Goal: Transaction & Acquisition: Purchase product/service

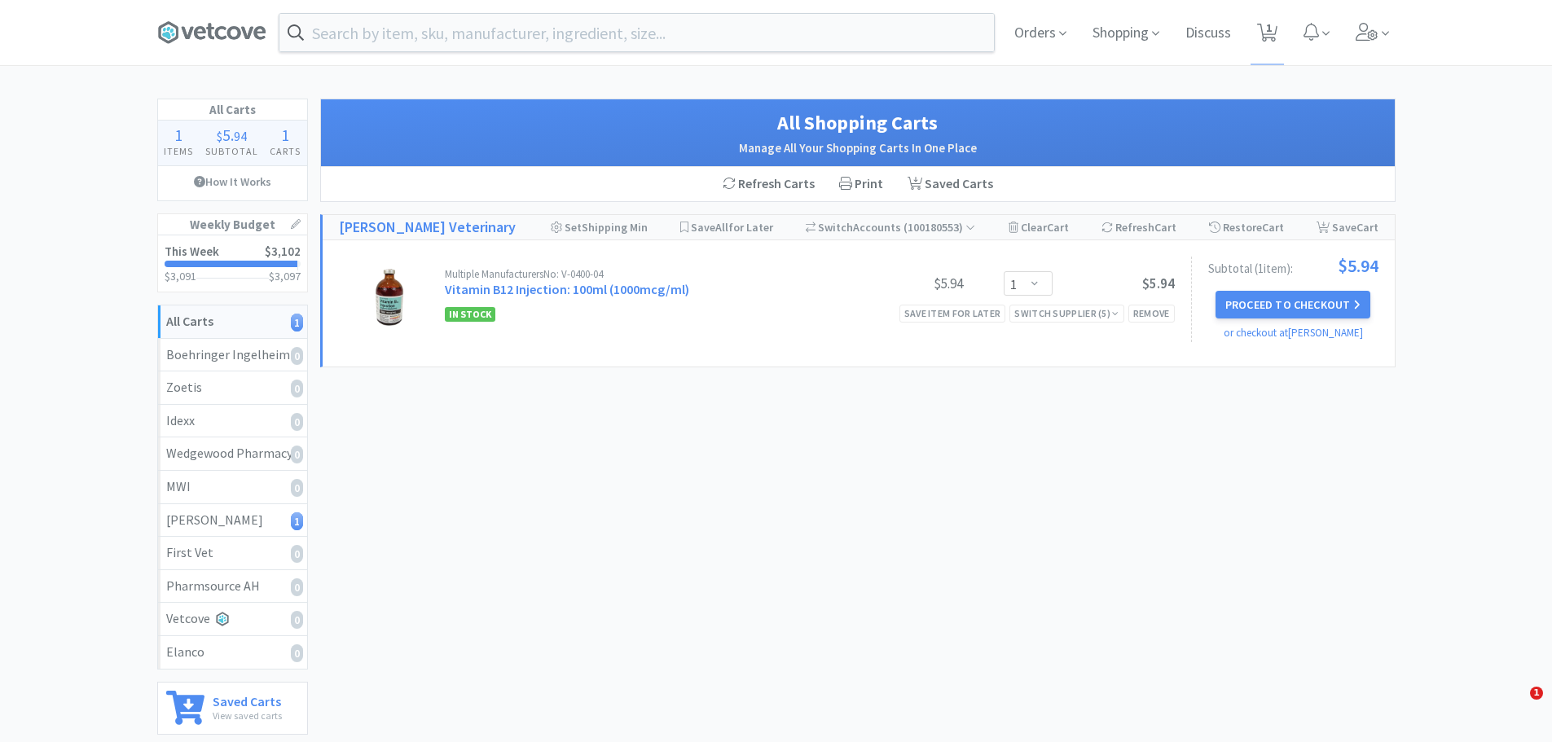
select select "1"
click at [540, 47] on input "text" at bounding box center [636, 32] width 715 height 37
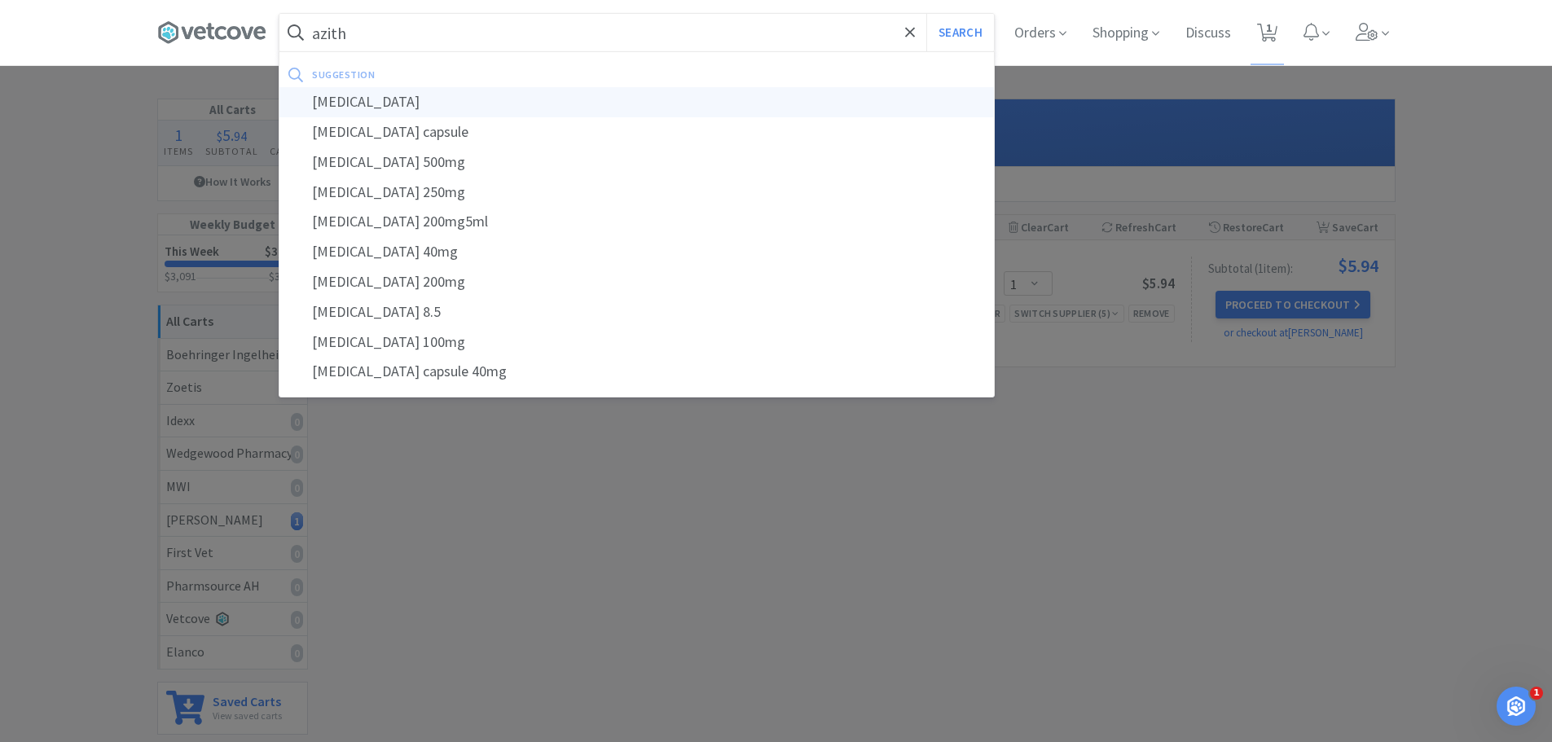
click at [358, 95] on div "[MEDICAL_DATA]" at bounding box center [636, 102] width 715 height 30
type input "[MEDICAL_DATA]"
select select "1"
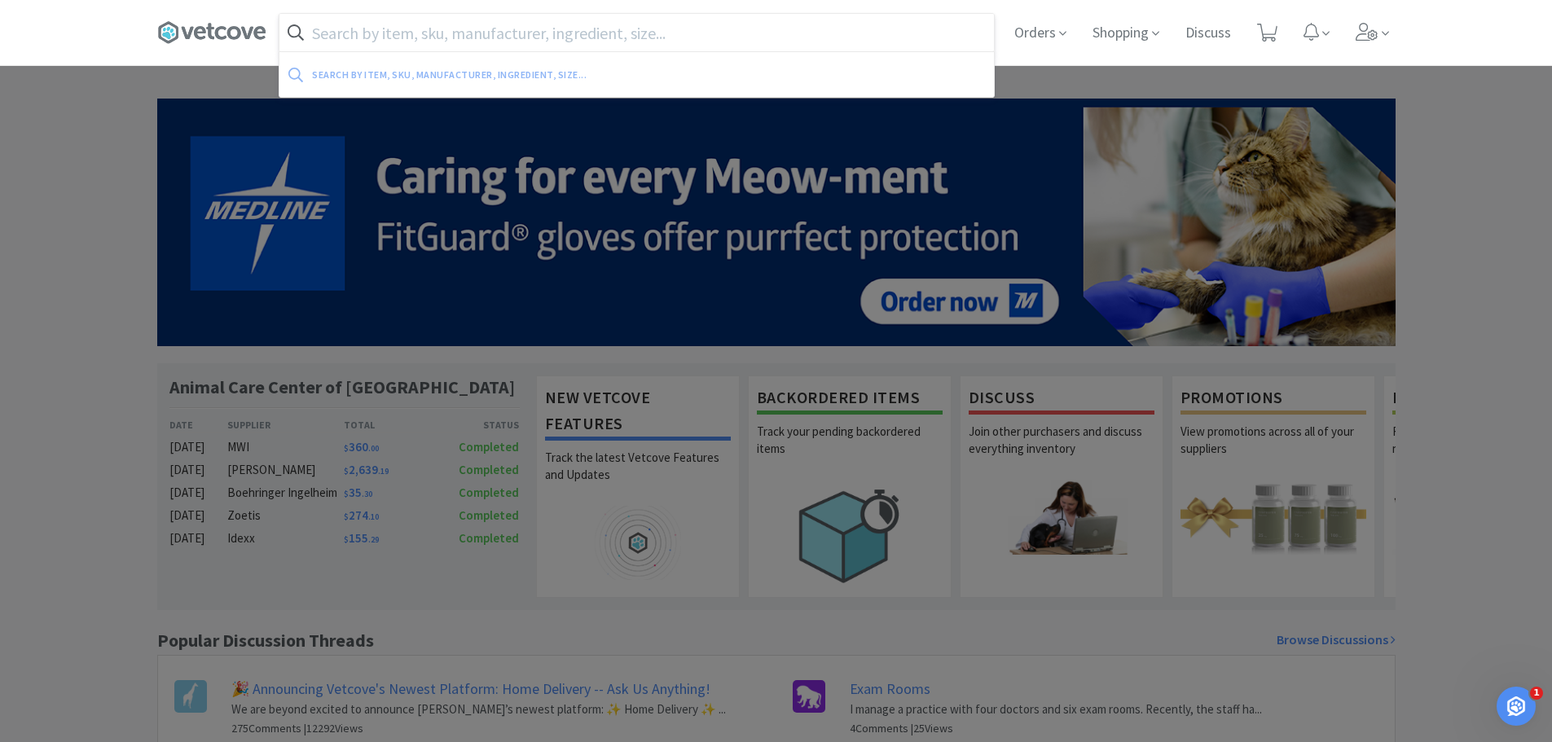
click at [518, 39] on input "text" at bounding box center [636, 32] width 715 height 37
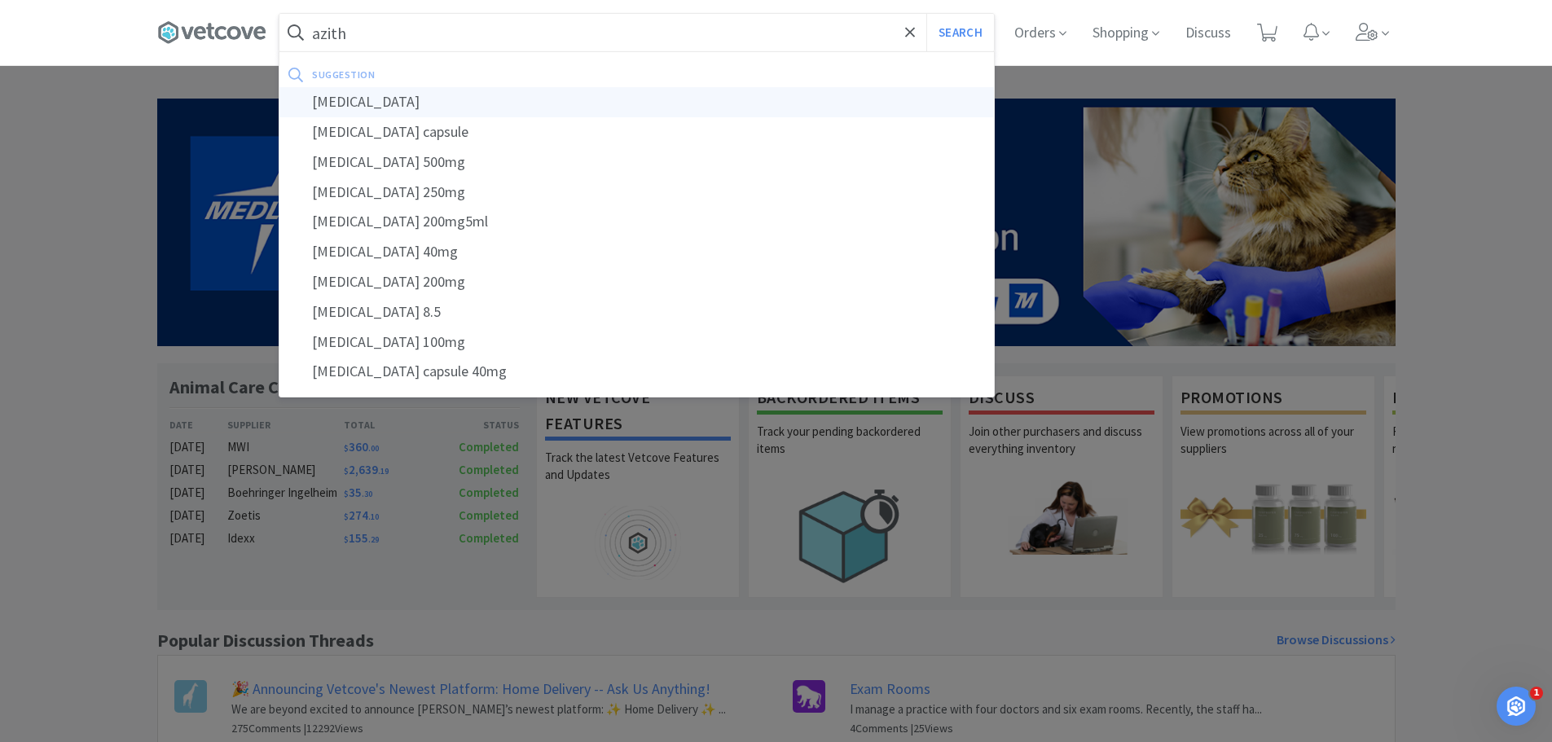
click at [386, 101] on div "[MEDICAL_DATA]" at bounding box center [636, 102] width 715 height 30
type input "[MEDICAL_DATA]"
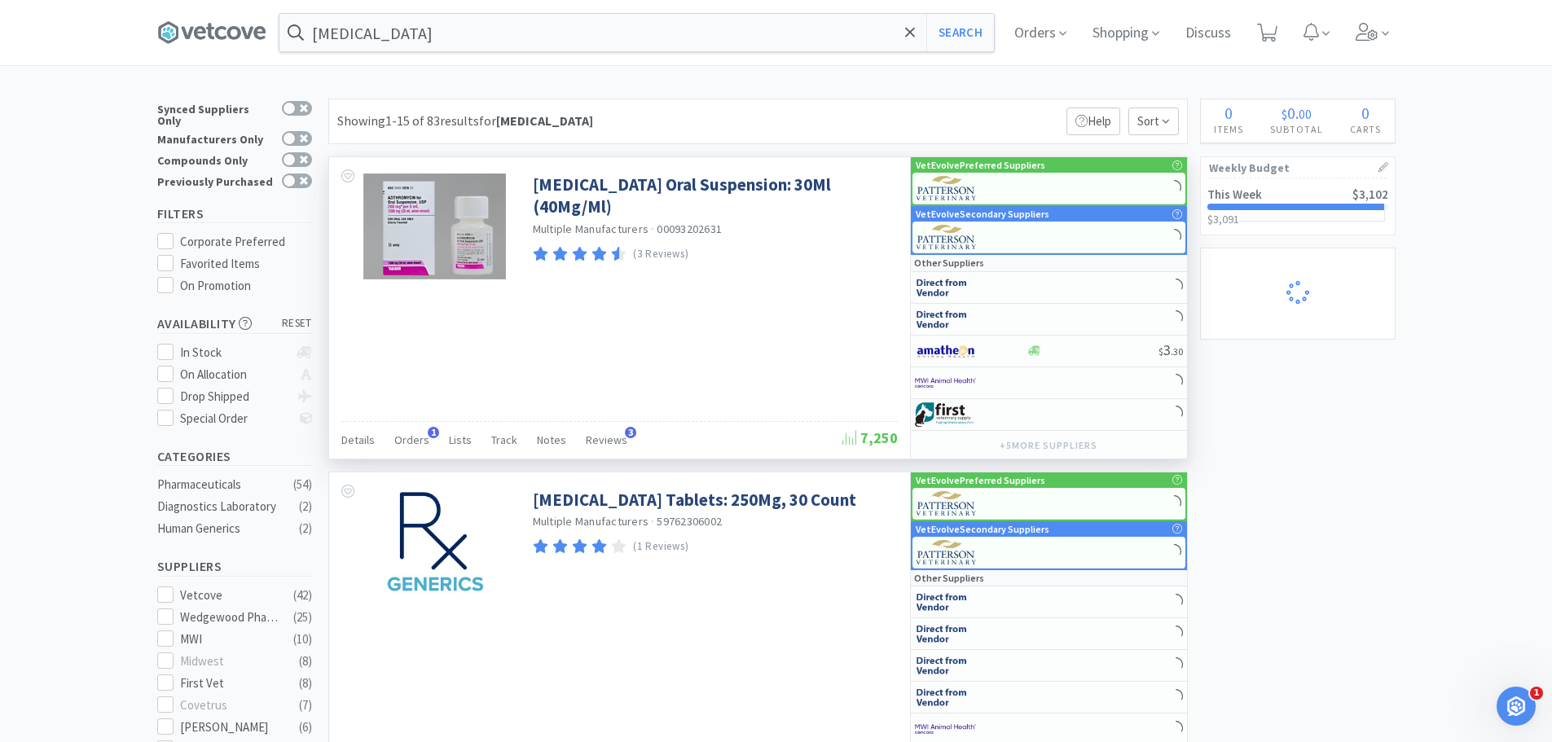
select select "1"
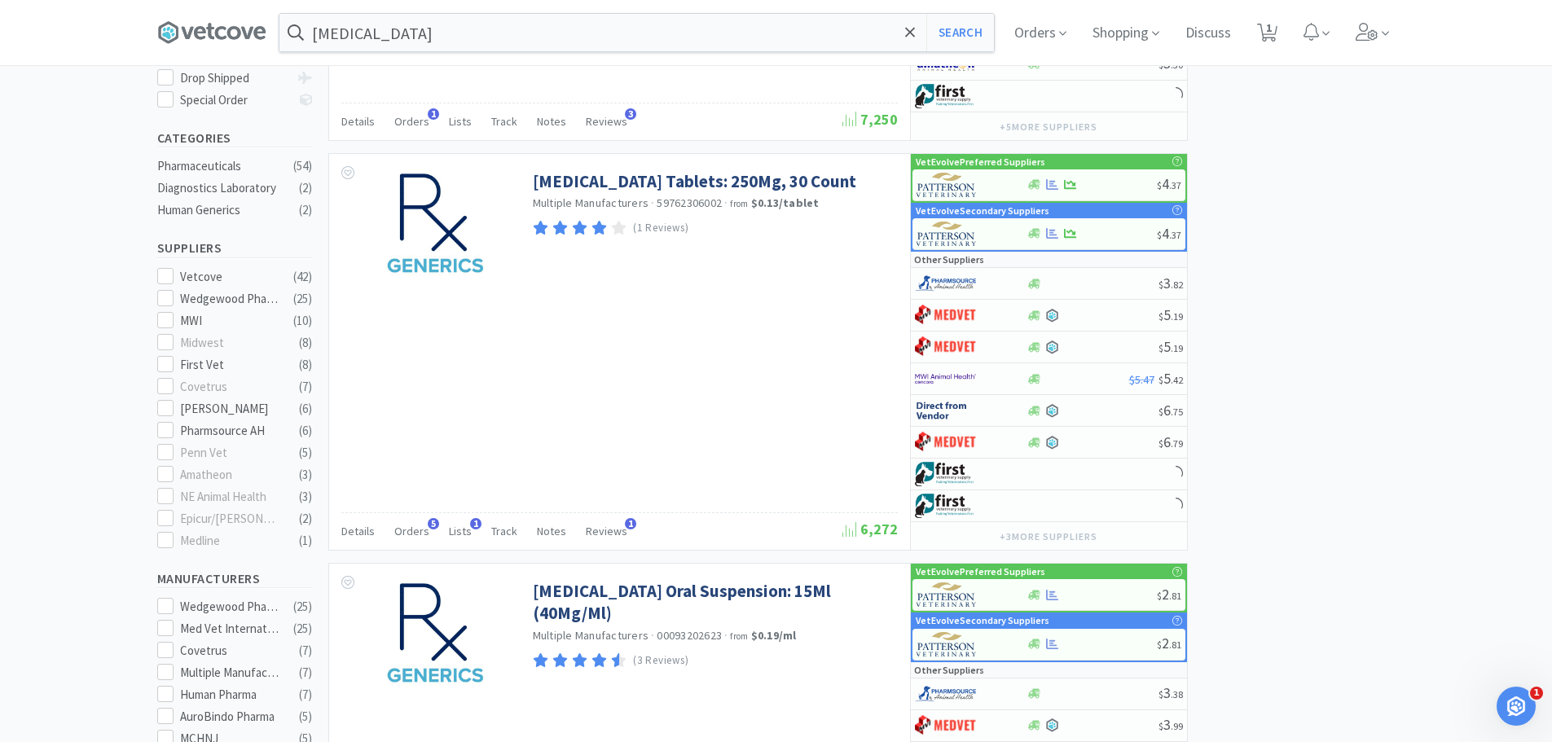
scroll to position [326, 0]
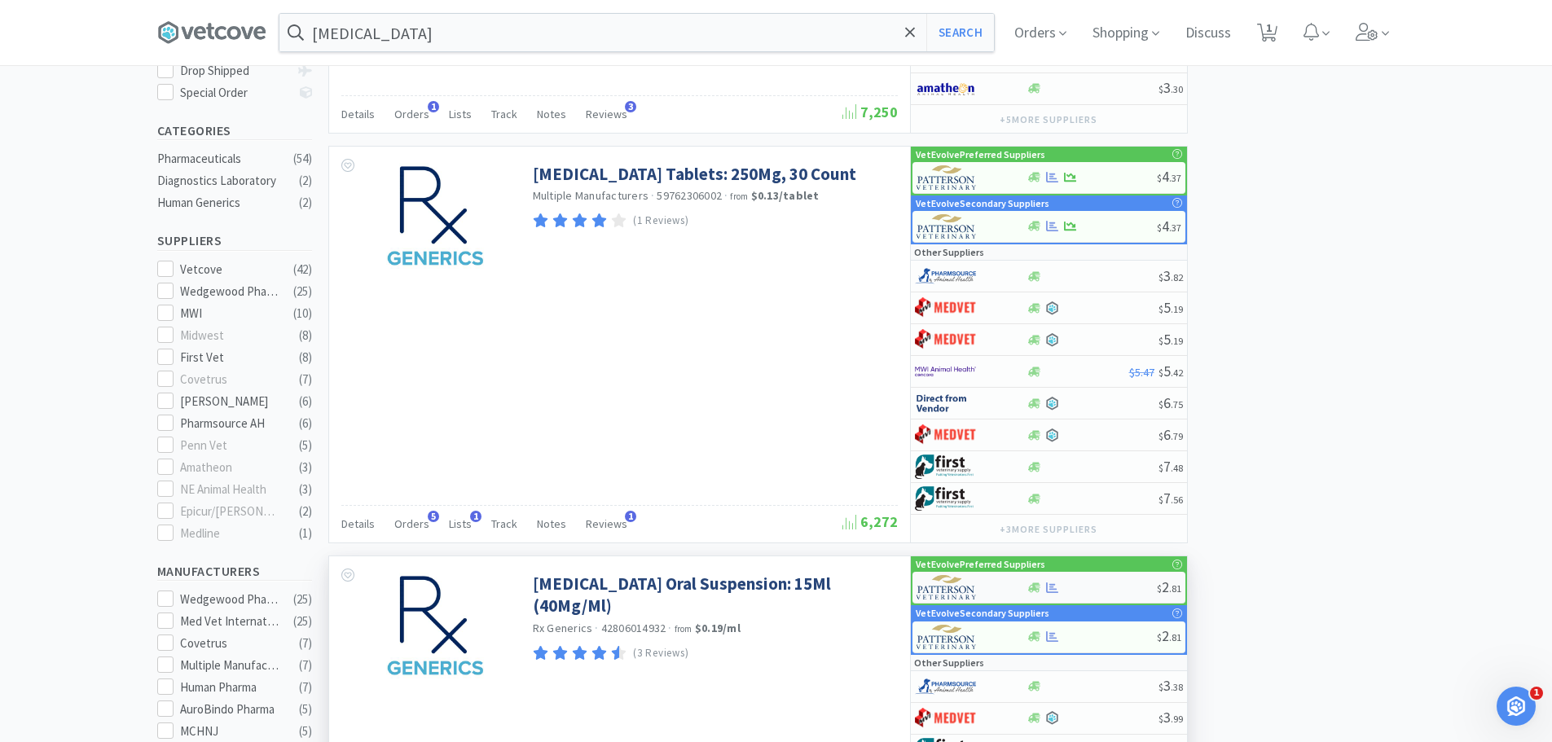
click at [1091, 588] on div at bounding box center [1092, 588] width 130 height 12
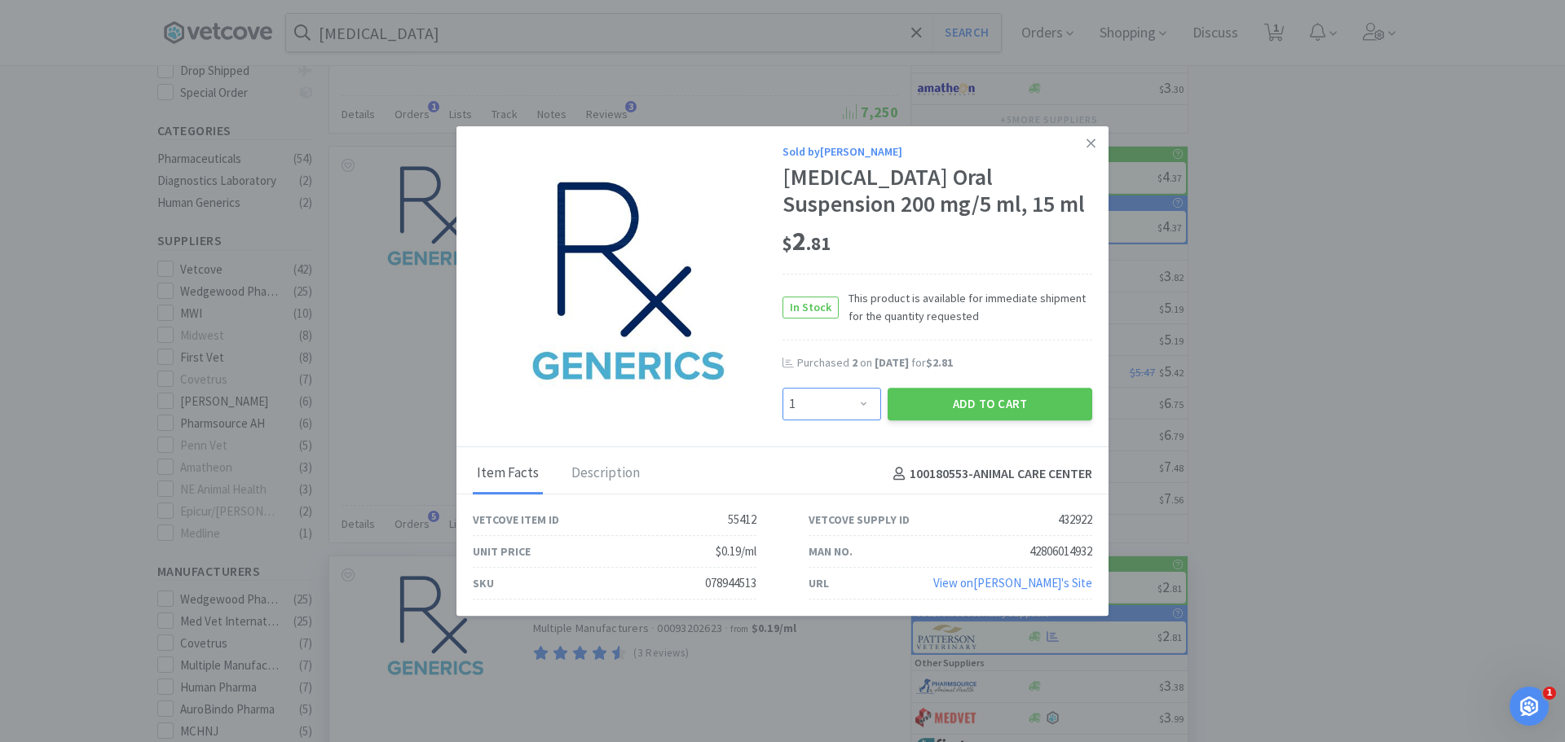
click at [850, 398] on select "Enter Quantity 1 2 3 4 5 6 7 8 9 10 11 12 13 14 15 16 17 18 19 20 Enter Quantity" at bounding box center [831, 404] width 99 height 33
select select "2"
click at [782, 388] on select "Enter Quantity 1 2 3 4 5 6 7 8 9 10 11 12 13 14 15 16 17 18 19 20 Enter Quantity" at bounding box center [831, 404] width 99 height 33
click at [1018, 407] on button "Add to Cart" at bounding box center [989, 404] width 205 height 33
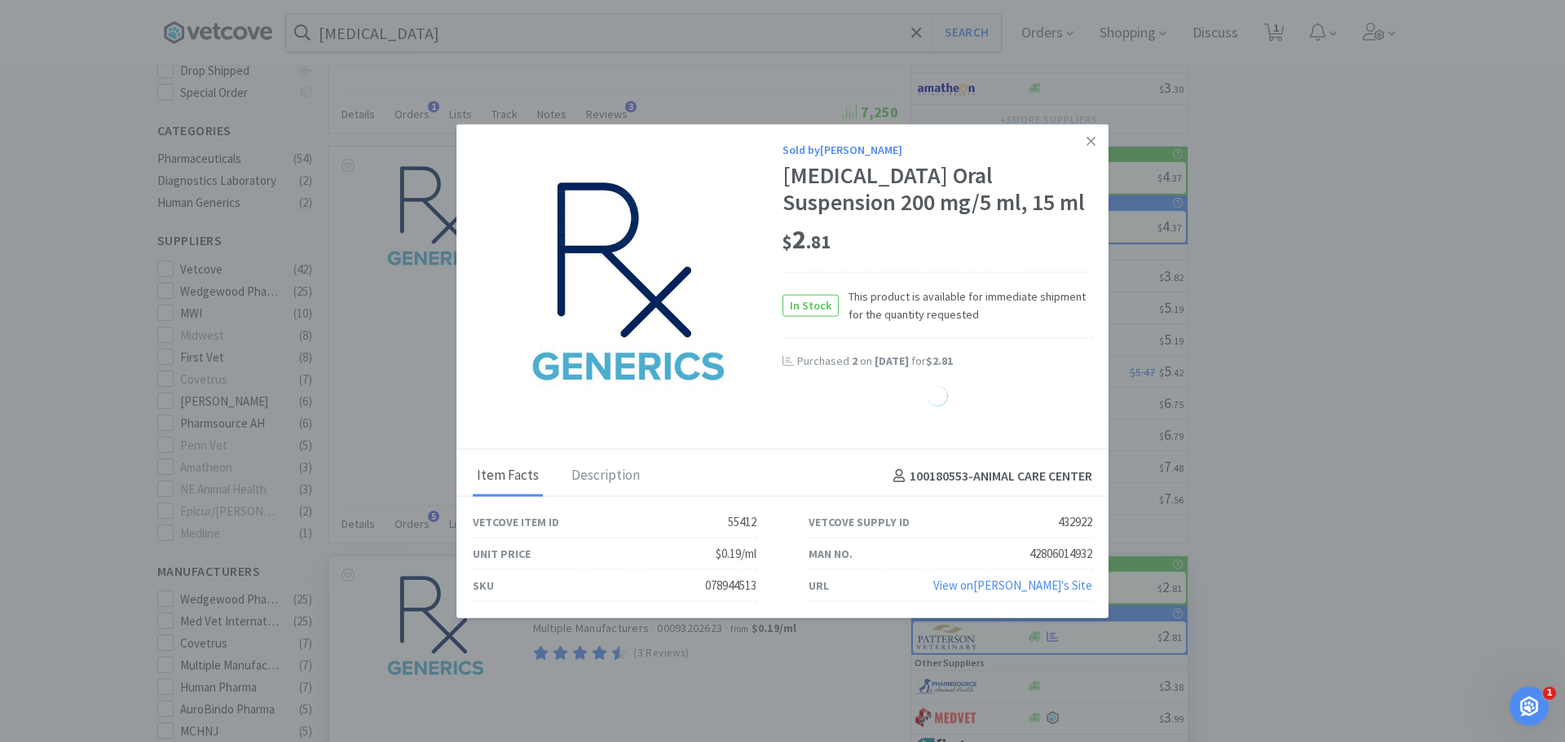
select select "2"
select select "1"
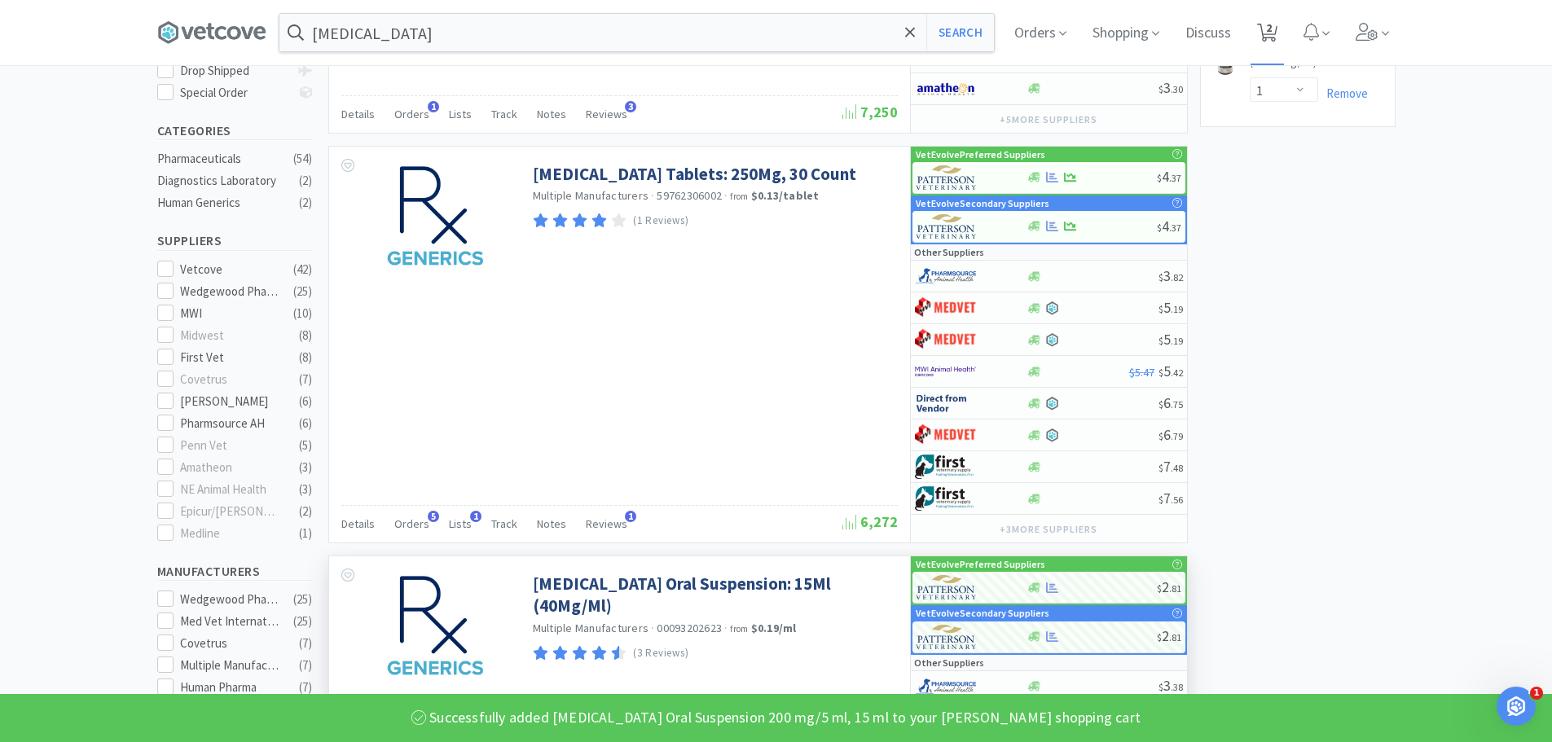
click at [1278, 32] on icon at bounding box center [1267, 33] width 20 height 18
select select "2"
select select "1"
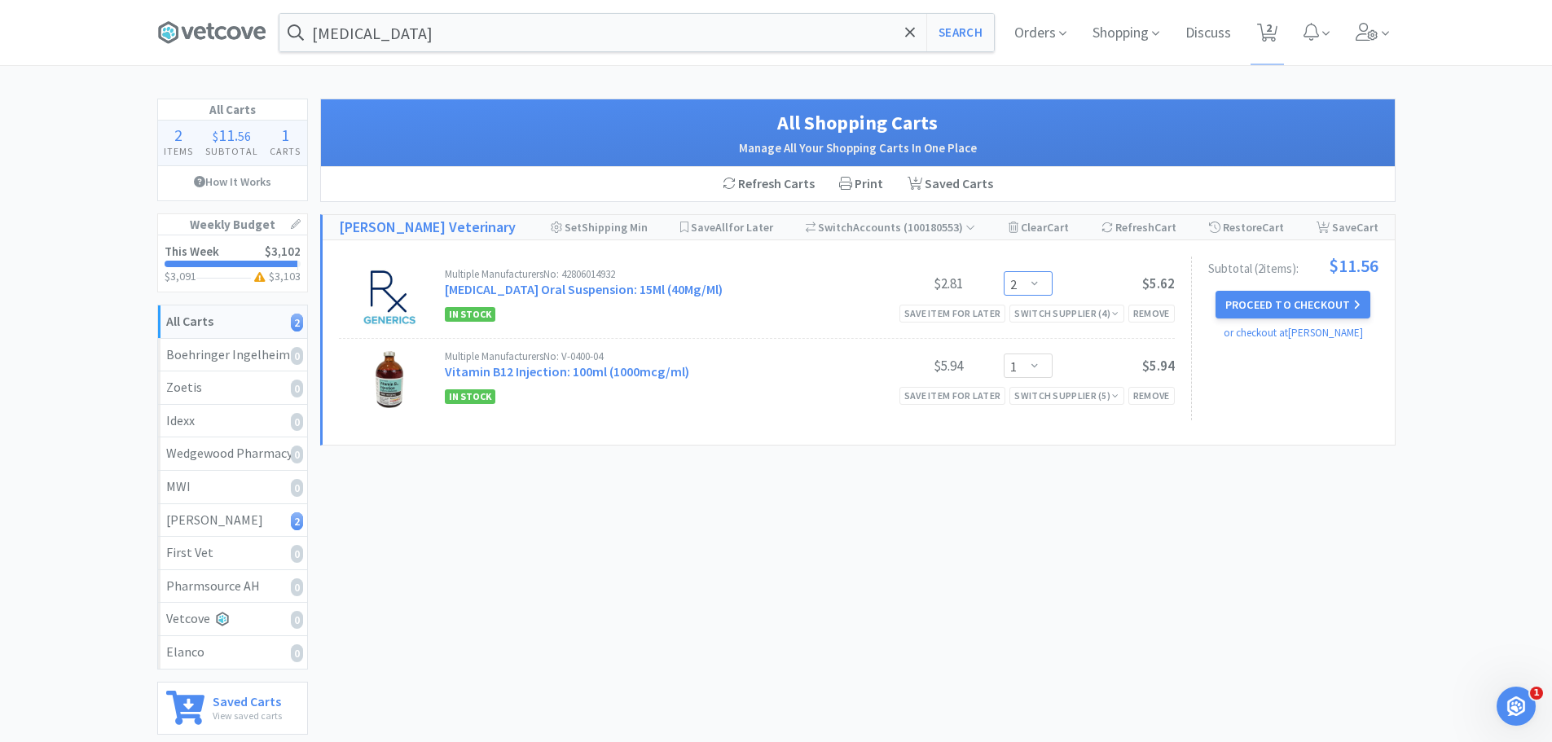
click at [1041, 284] on select "Enter Quantity 1 2 3 4 5 6 7 8 9 10 11 12 13 14 15 16 17 18 19 20 Enter Quantity" at bounding box center [1028, 283] width 49 height 24
click at [1004, 271] on select "Enter Quantity 1 2 3 4 5 6 7 8 9 10 11 12 13 14 15 16 17 18 19 20 Enter Quantity" at bounding box center [1028, 283] width 49 height 24
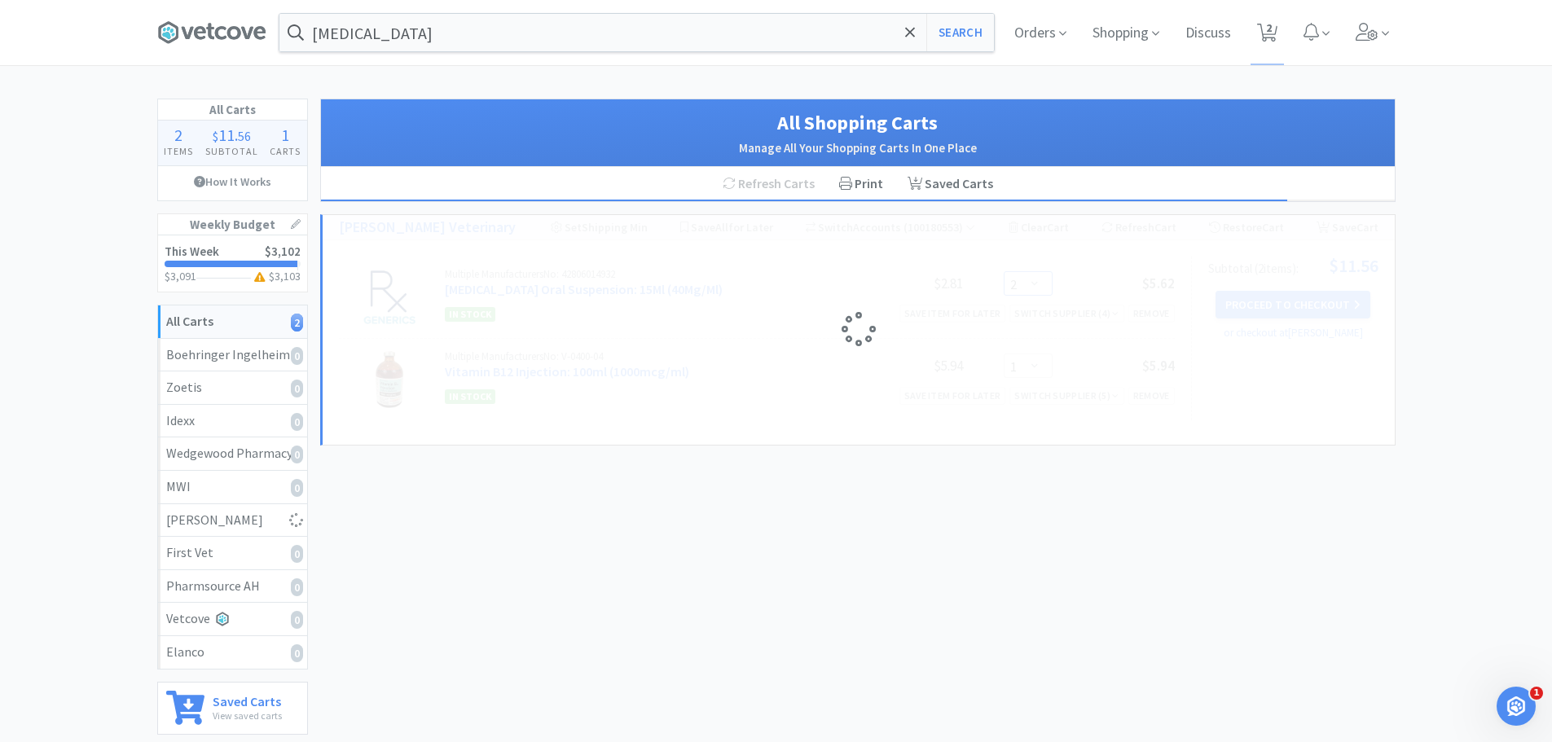
select select "1"
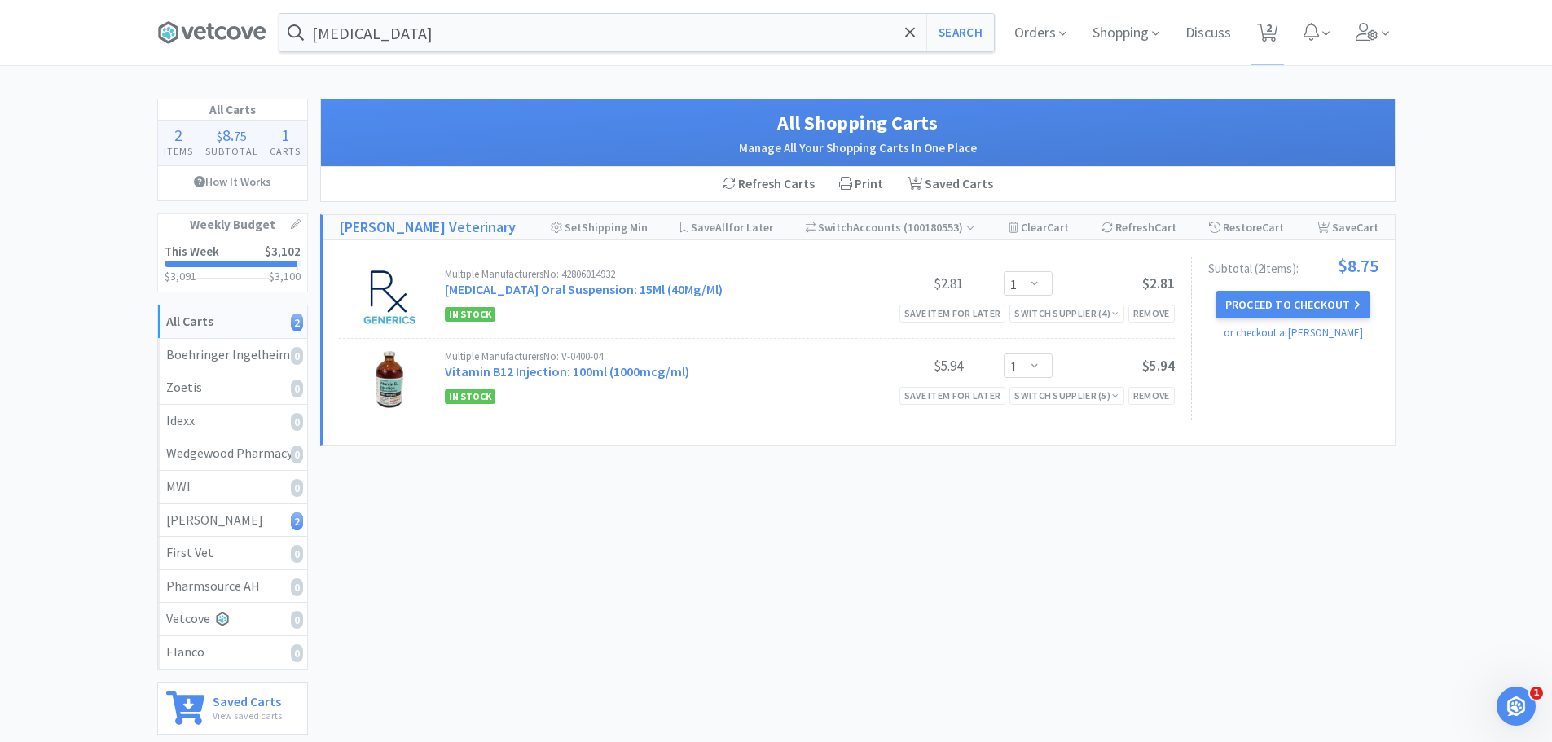
click at [657, 557] on div "All Shopping Carts Manage All Your Shopping Carts In One Place Refresh Carts Pr…" at bounding box center [858, 448] width 1076 height 698
click at [459, 46] on input "[MEDICAL_DATA]" at bounding box center [636, 32] width 715 height 37
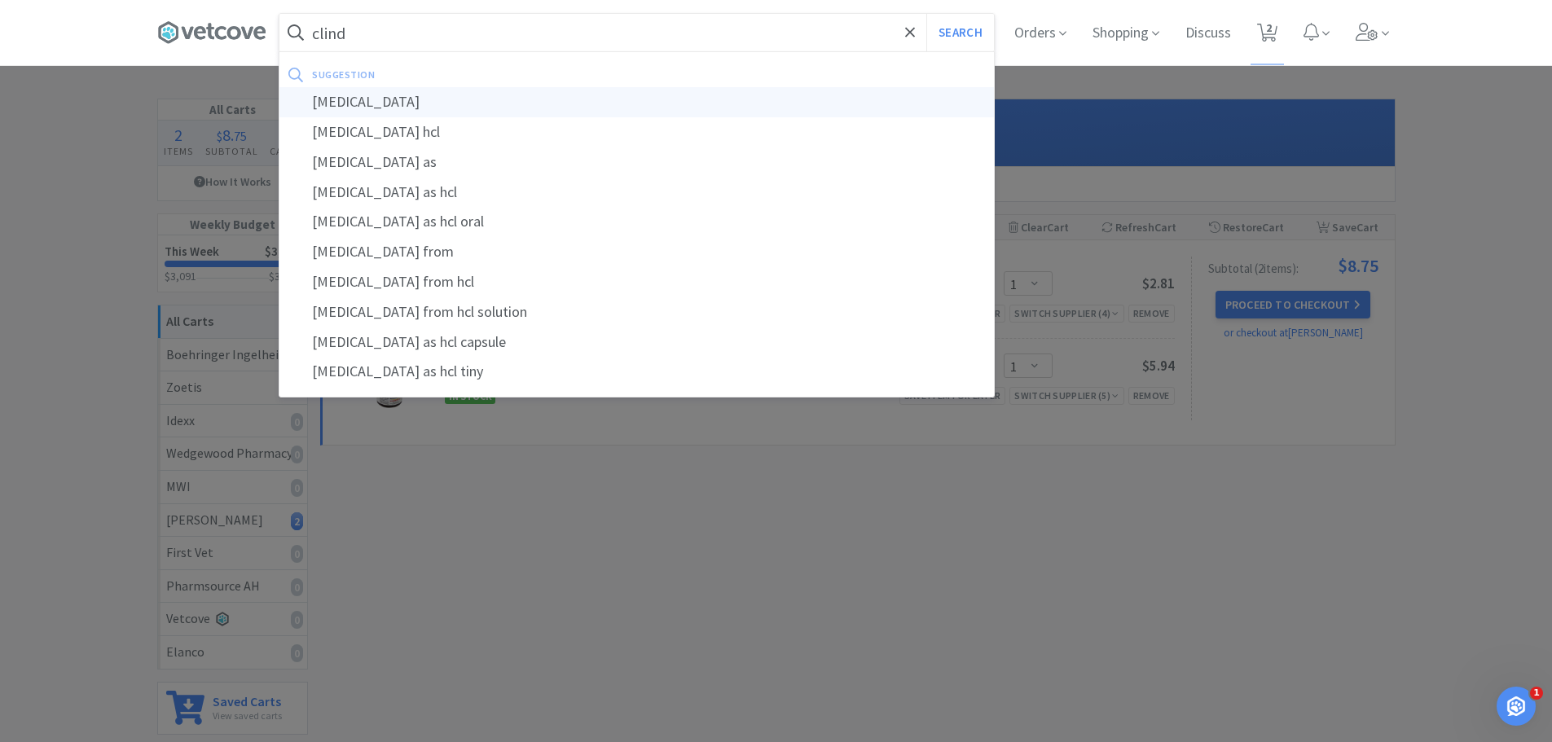
click at [350, 101] on div "clindamycin" at bounding box center [636, 102] width 715 height 30
type input "clindamycin"
select select "1"
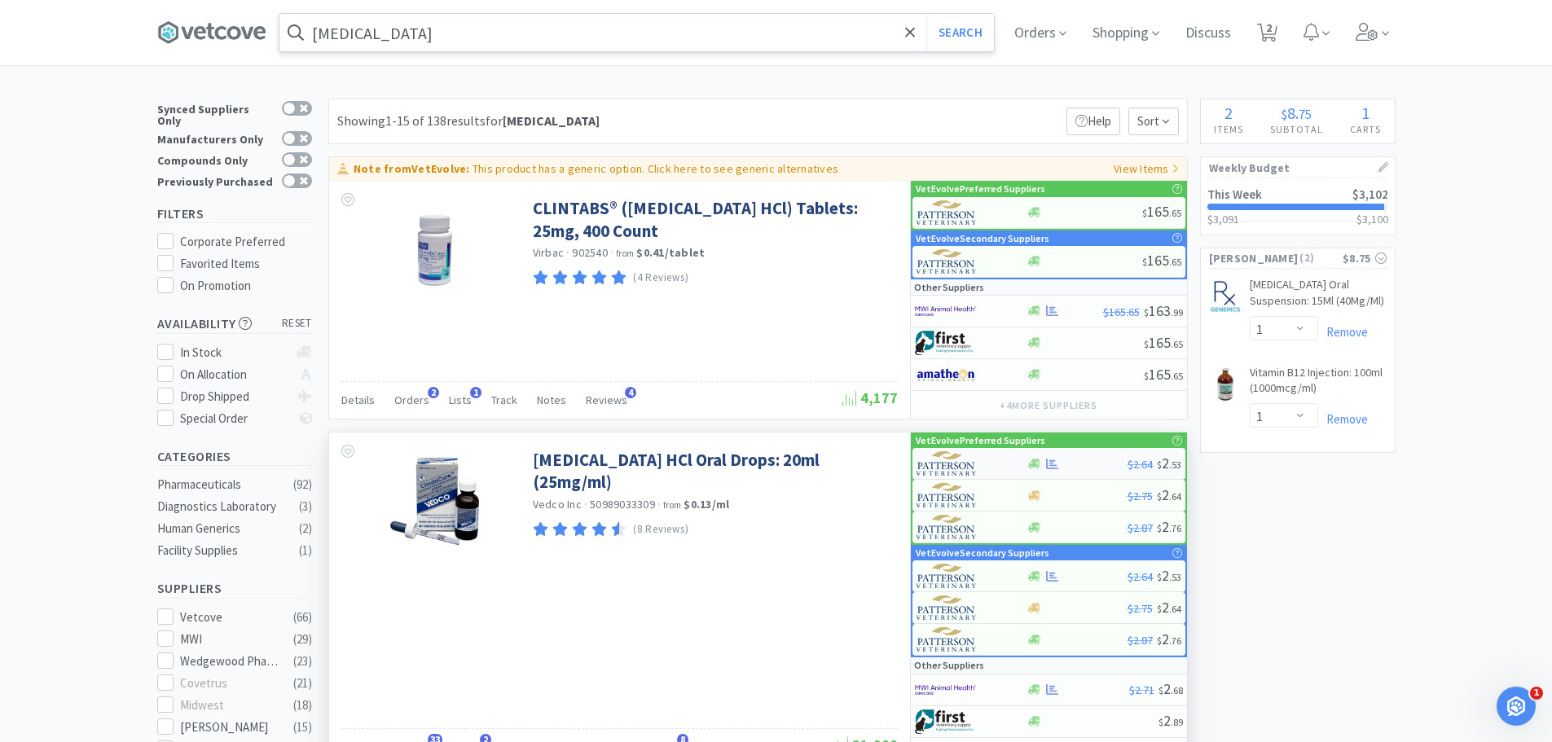
click at [1084, 465] on div at bounding box center [1077, 464] width 101 height 12
select select "1"
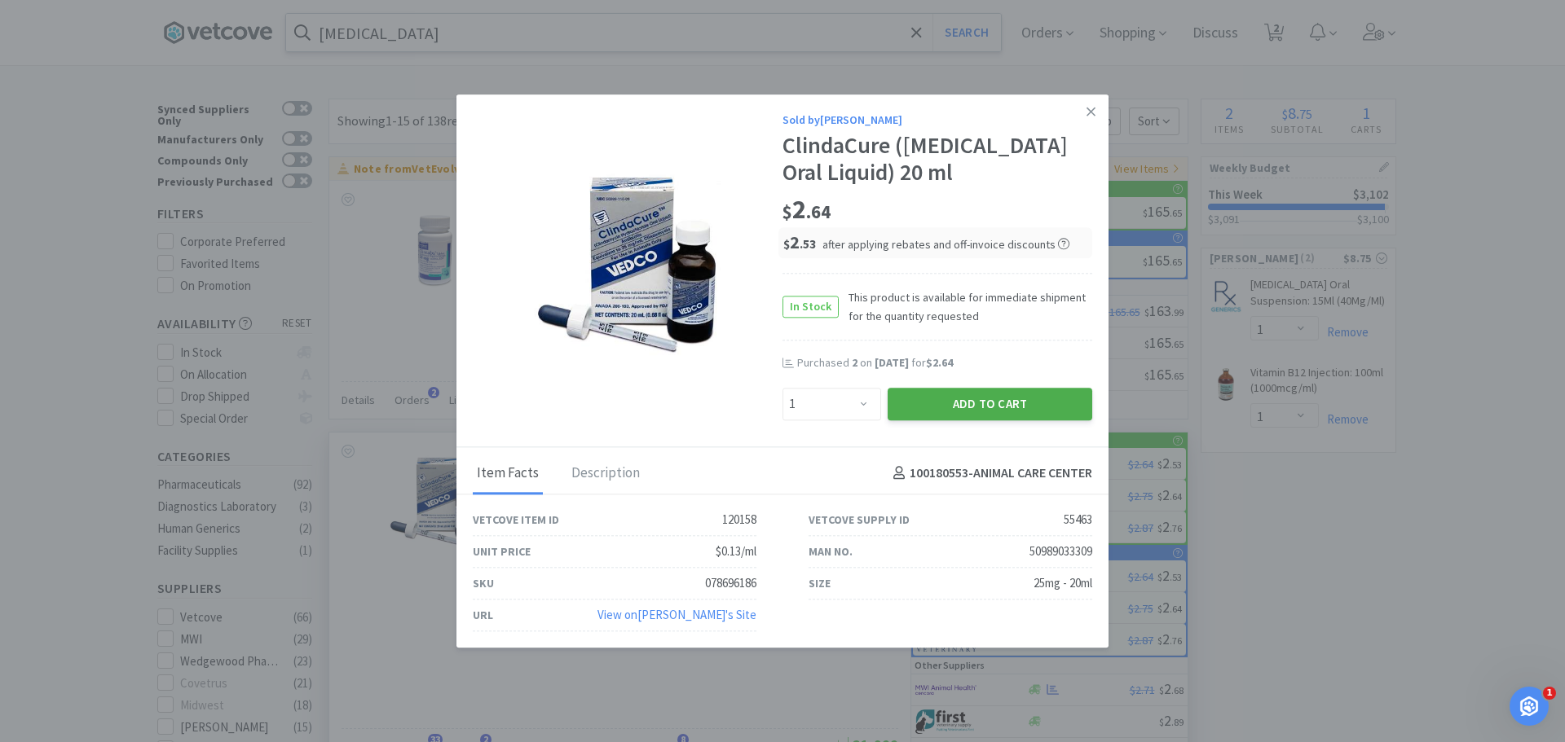
click at [982, 420] on button "Add to Cart" at bounding box center [989, 404] width 205 height 33
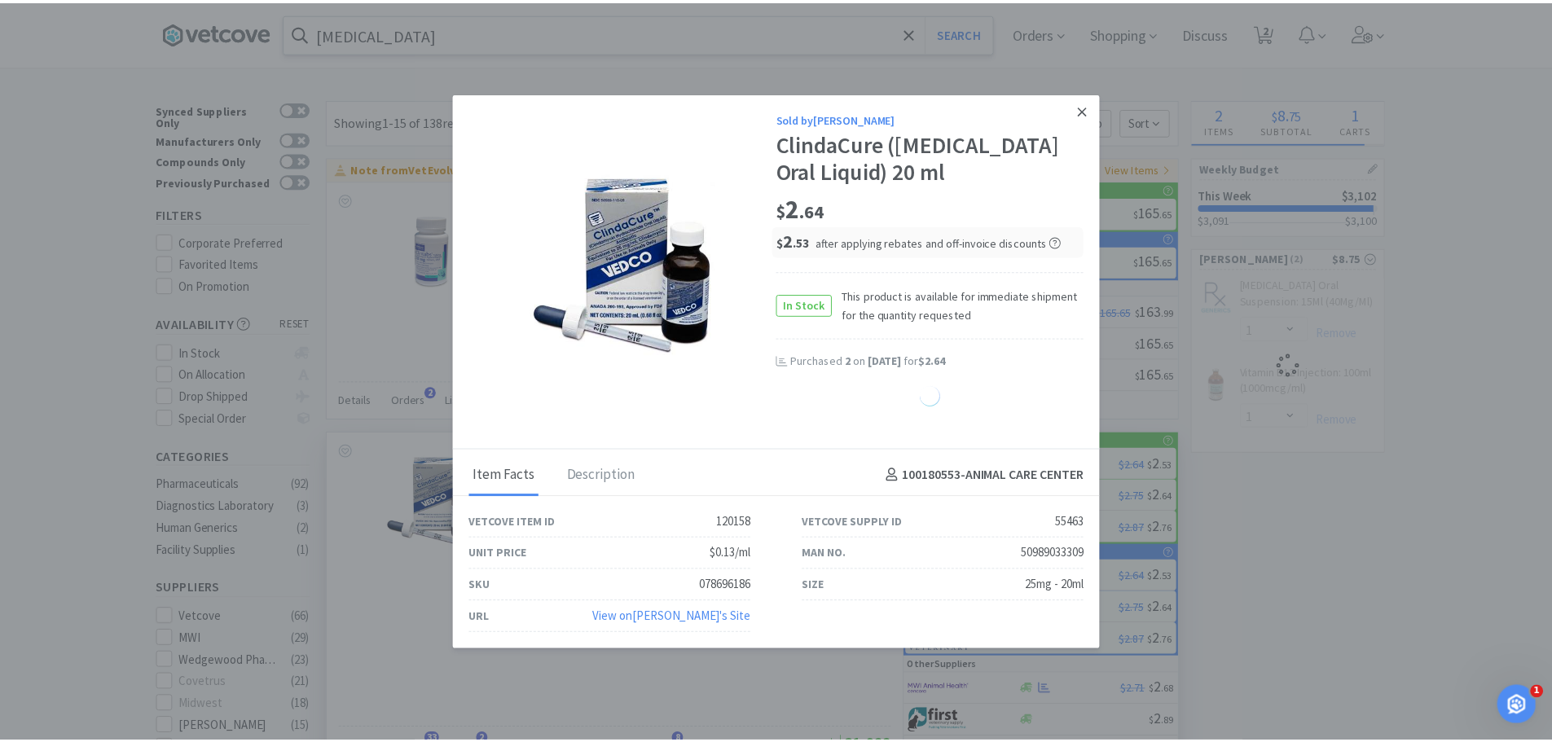
select select "1"
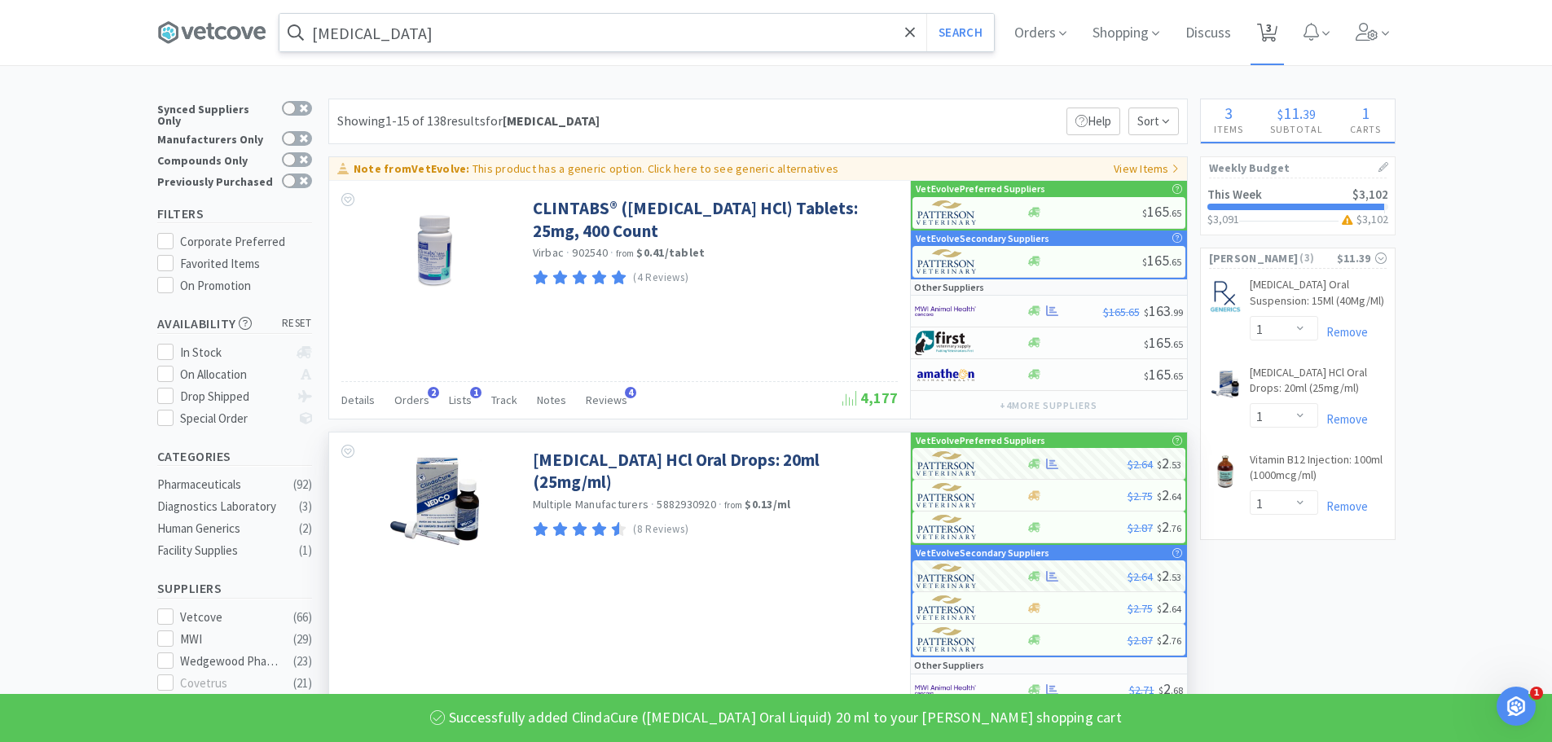
click at [1278, 25] on icon at bounding box center [1267, 33] width 20 height 18
select select "1"
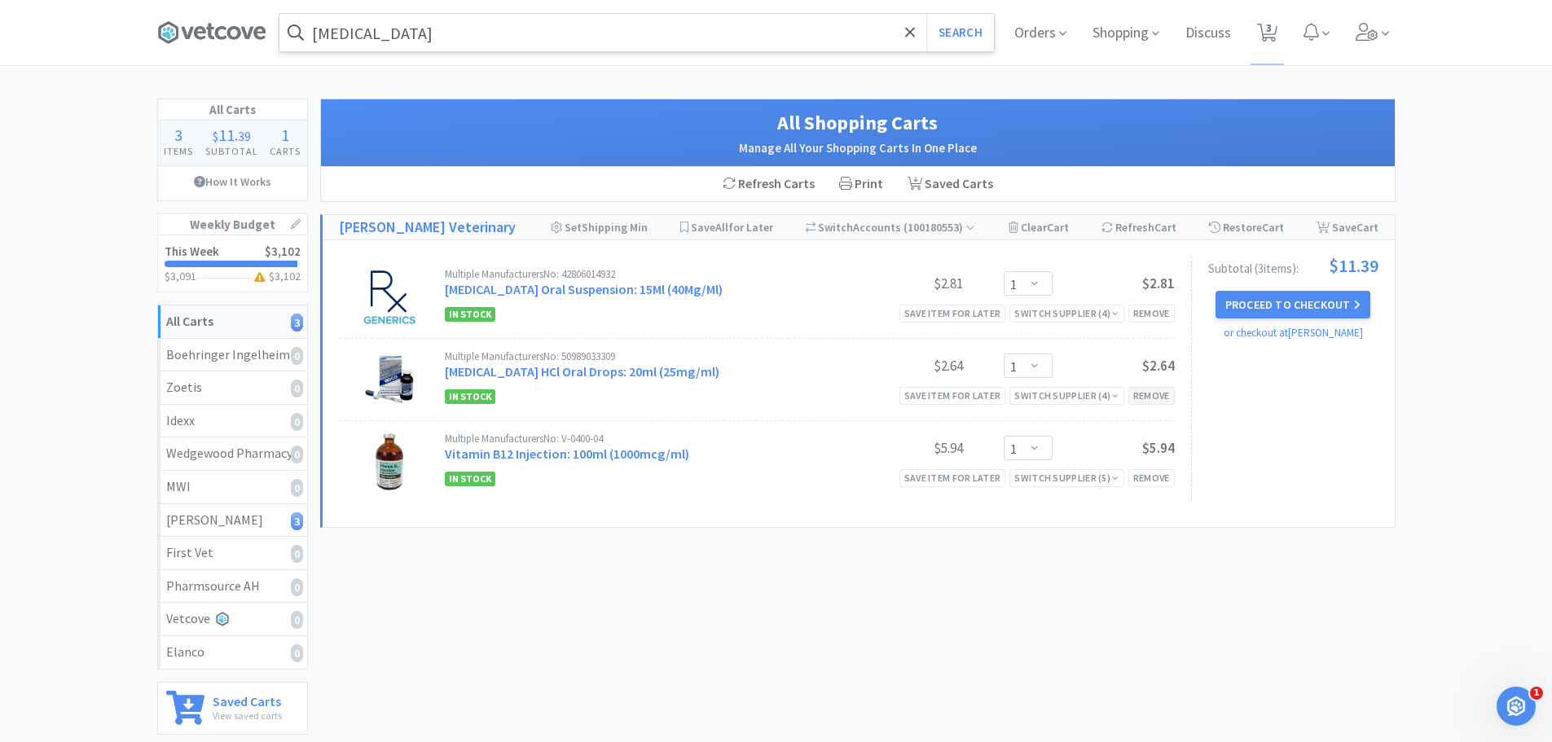
click at [1156, 389] on div "Remove" at bounding box center [1152, 395] width 46 height 17
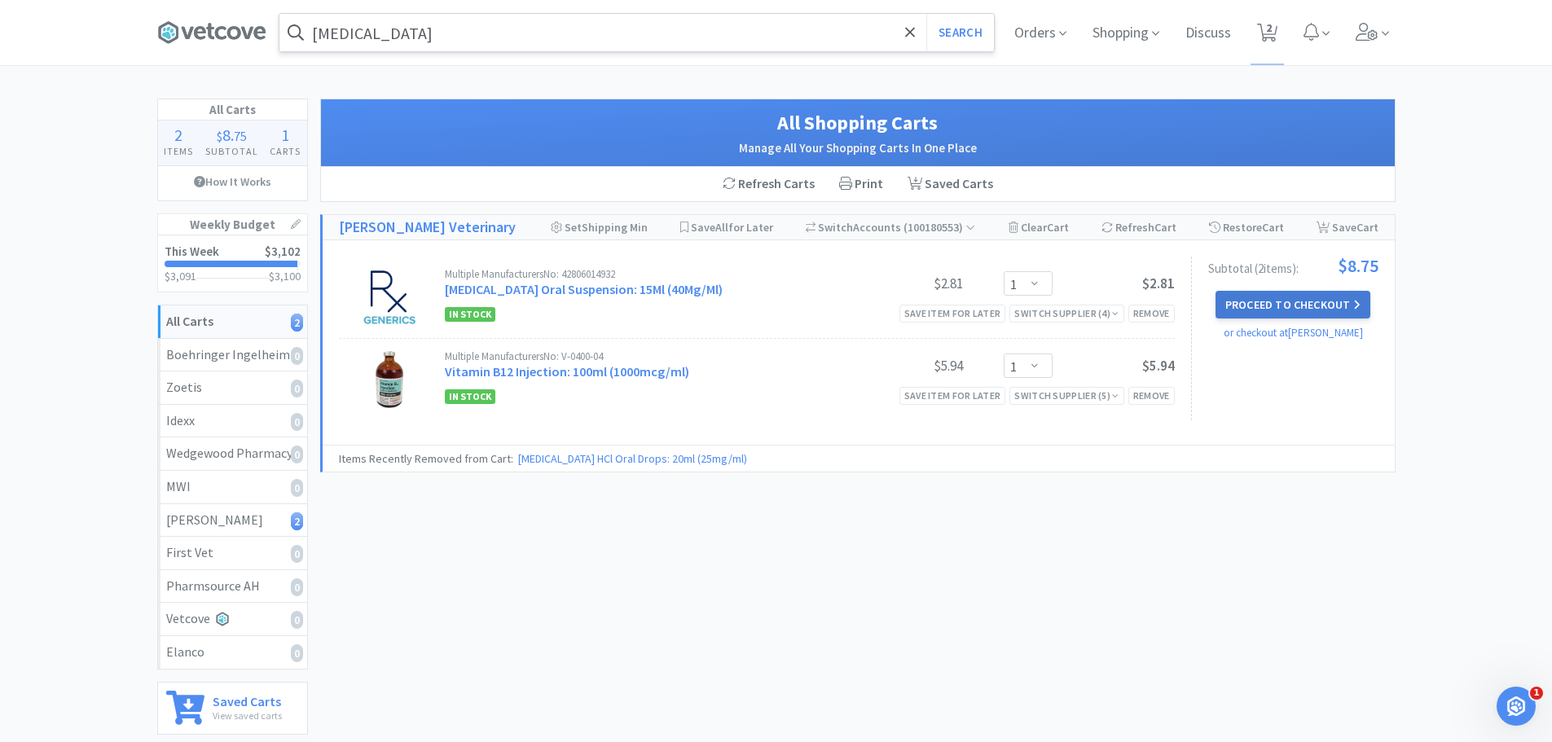
click at [1316, 303] on button "Proceed to Checkout" at bounding box center [1293, 305] width 155 height 28
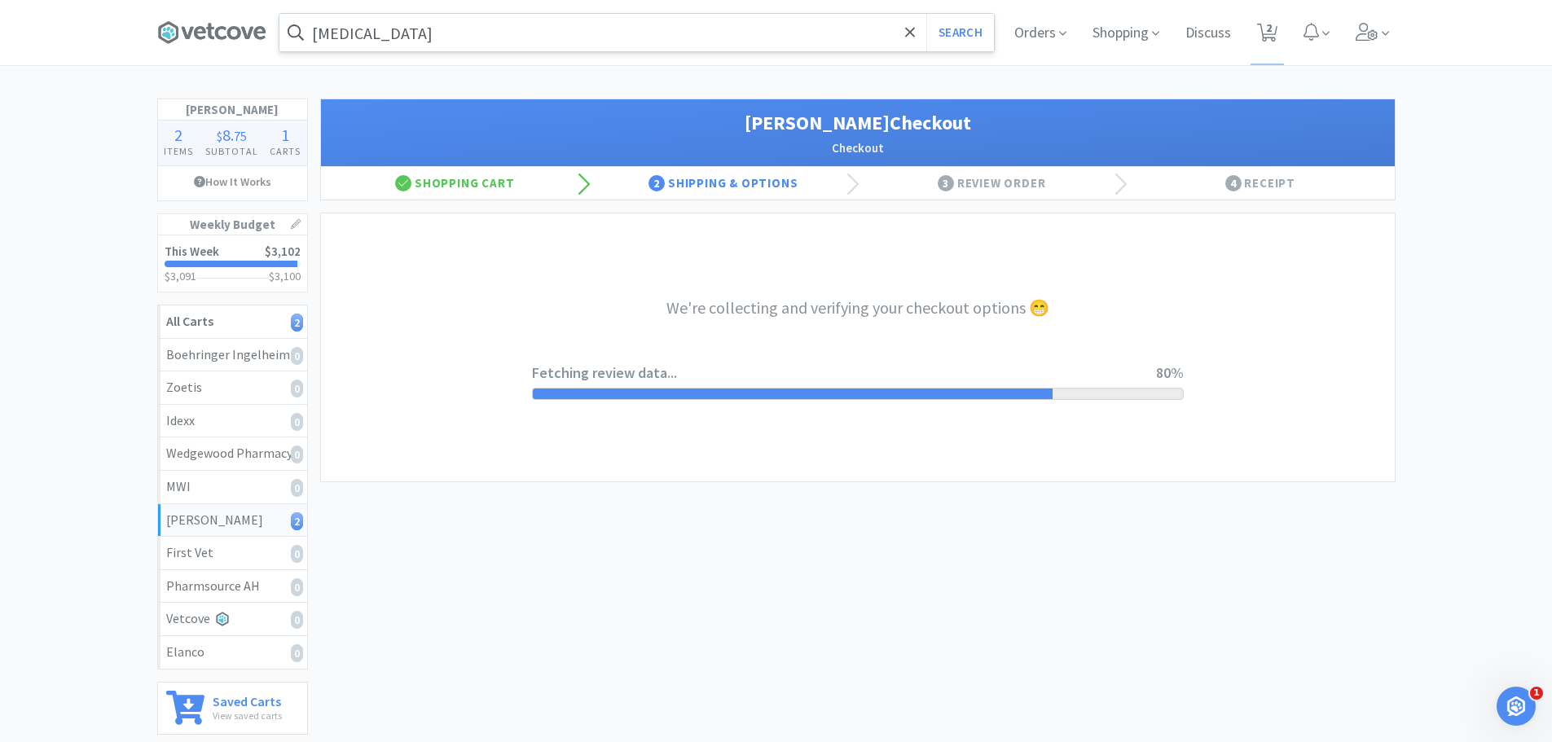
select select "1"
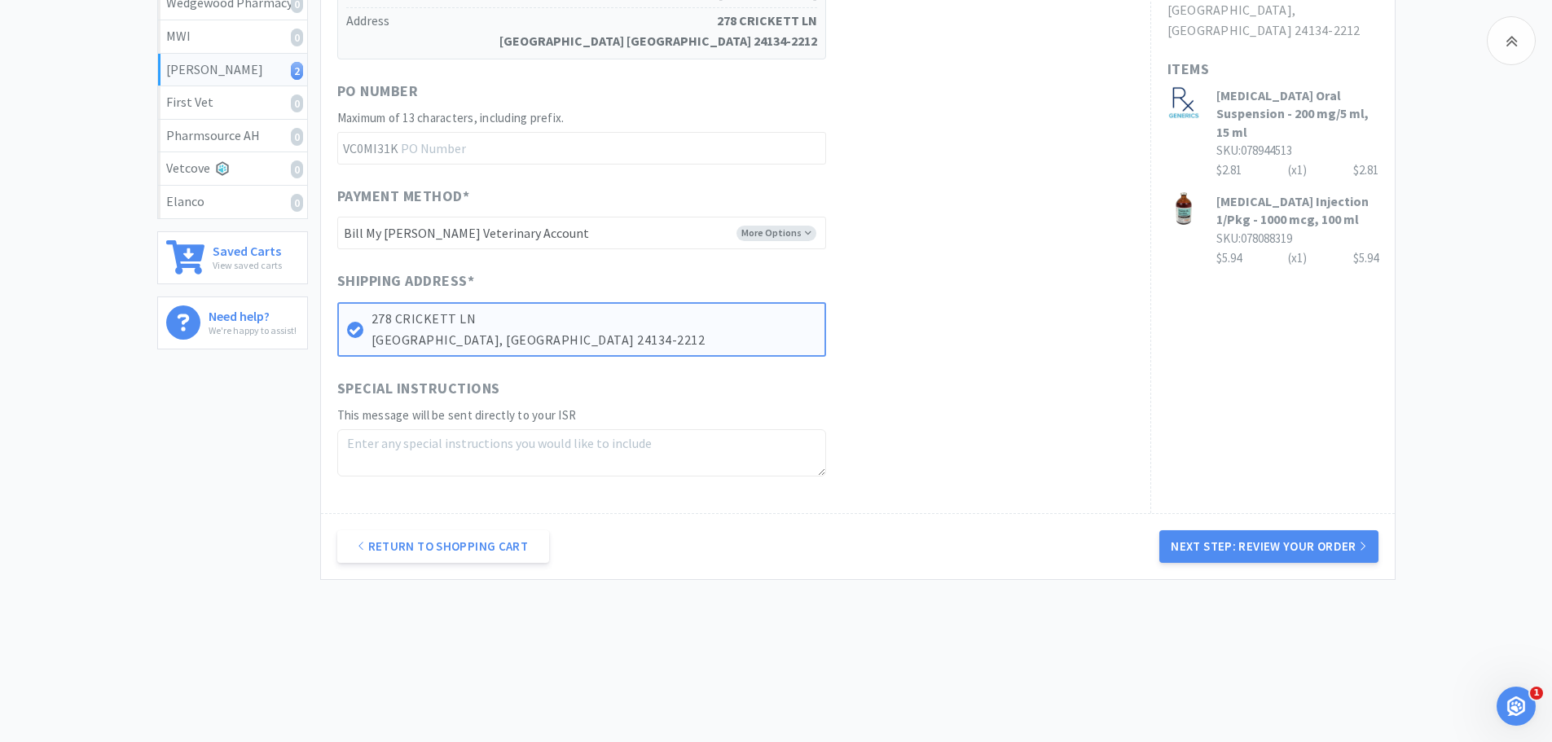
scroll to position [455, 0]
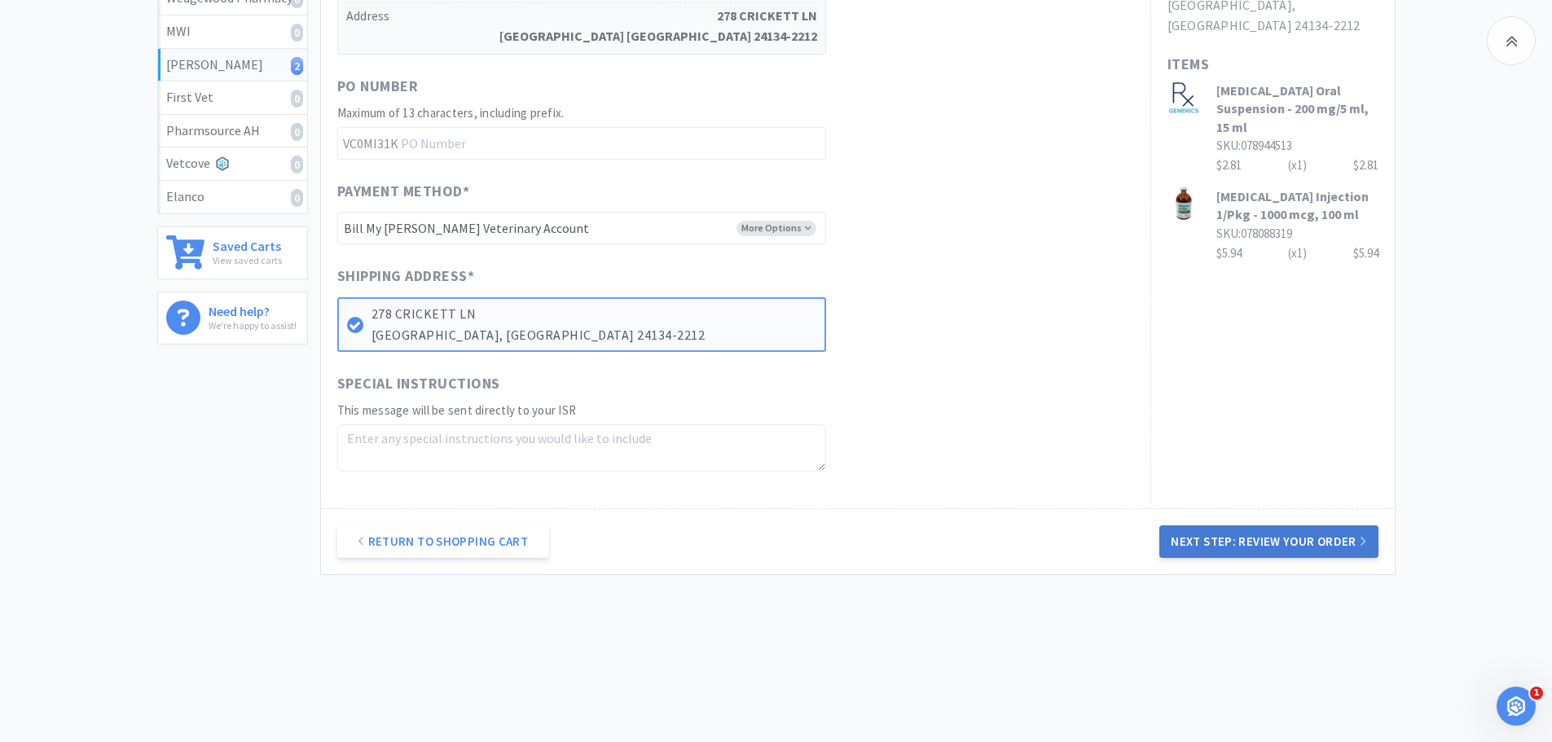
click at [1190, 542] on button "Next Step: Review Your Order" at bounding box center [1269, 542] width 218 height 33
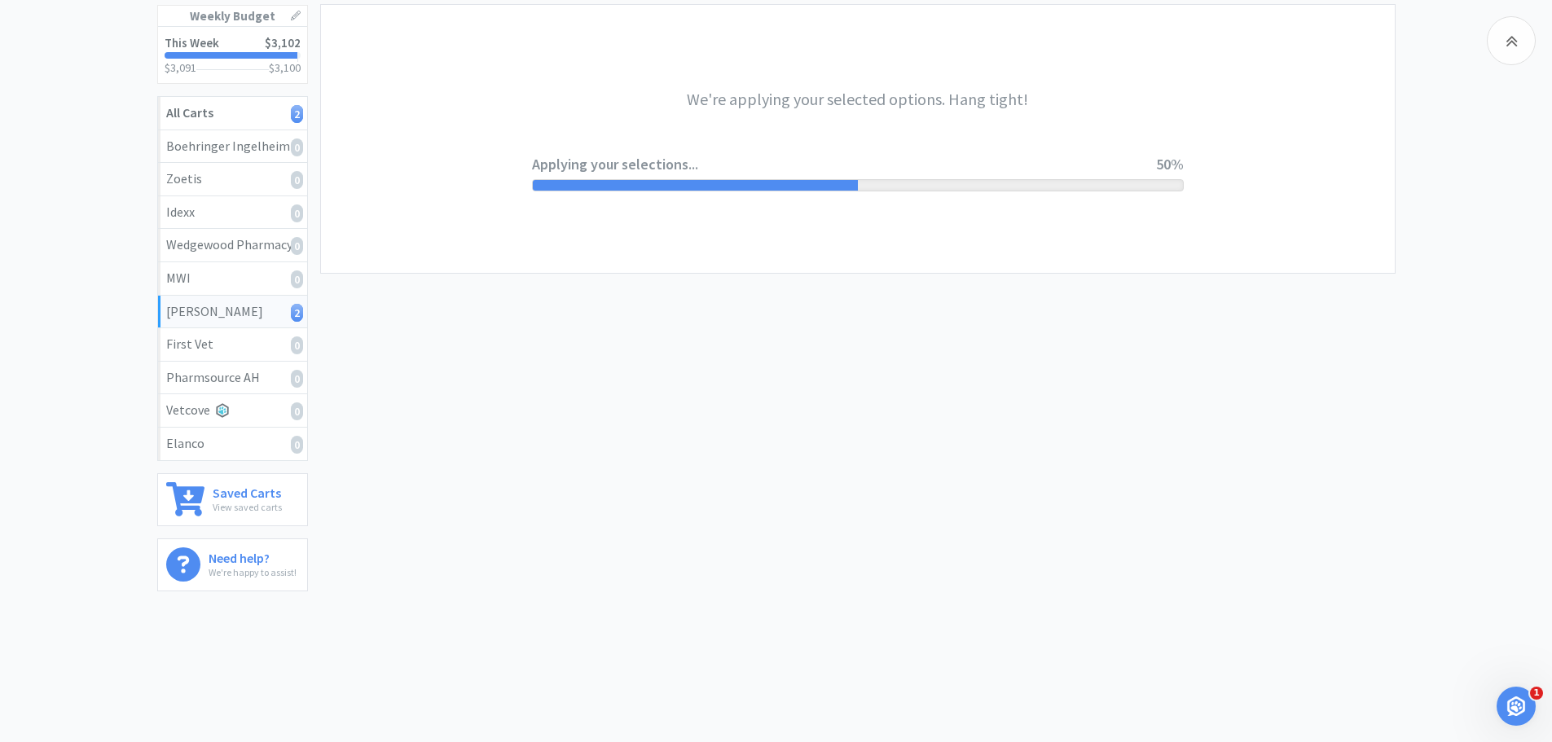
scroll to position [0, 0]
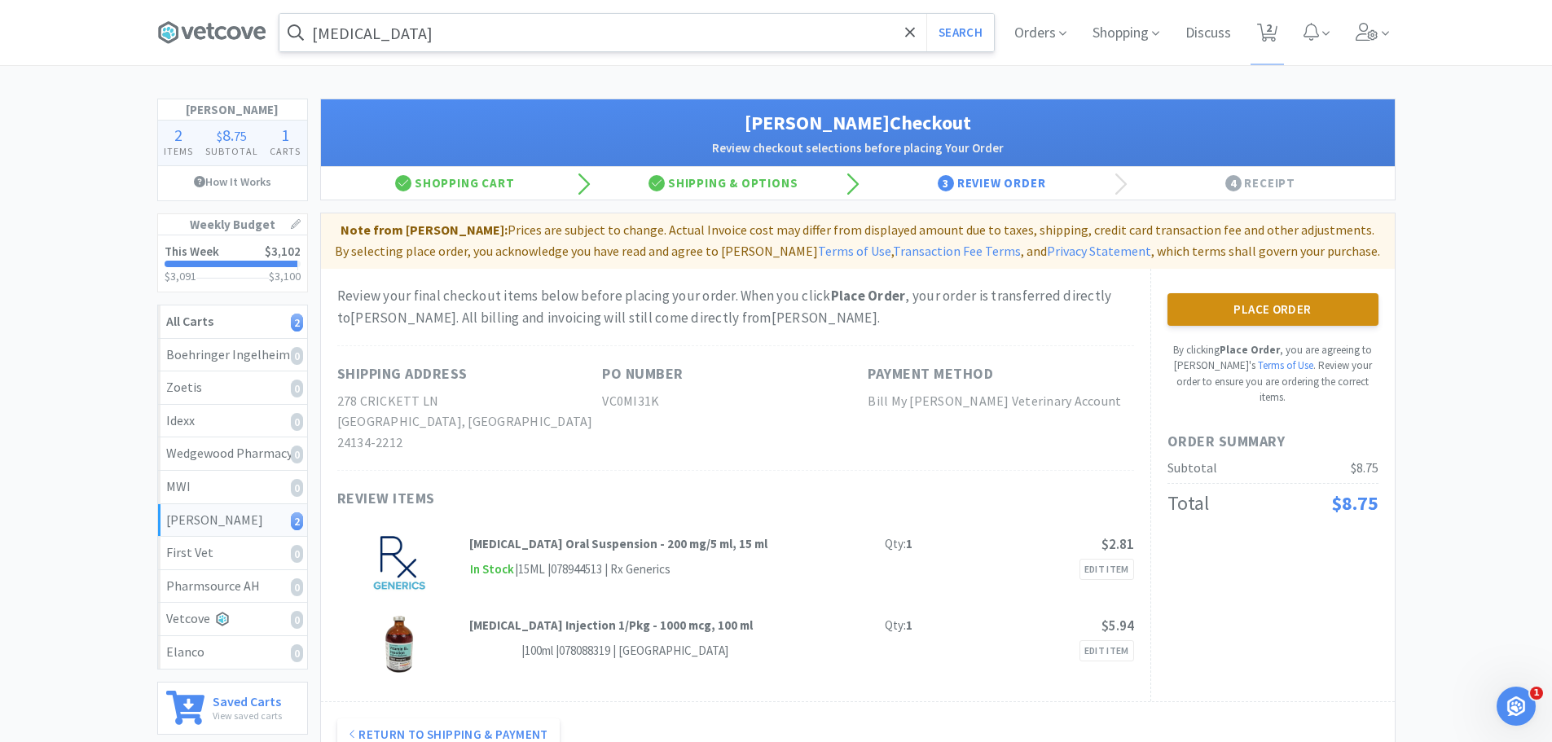
click at [1187, 324] on button "Place Order" at bounding box center [1273, 309] width 211 height 33
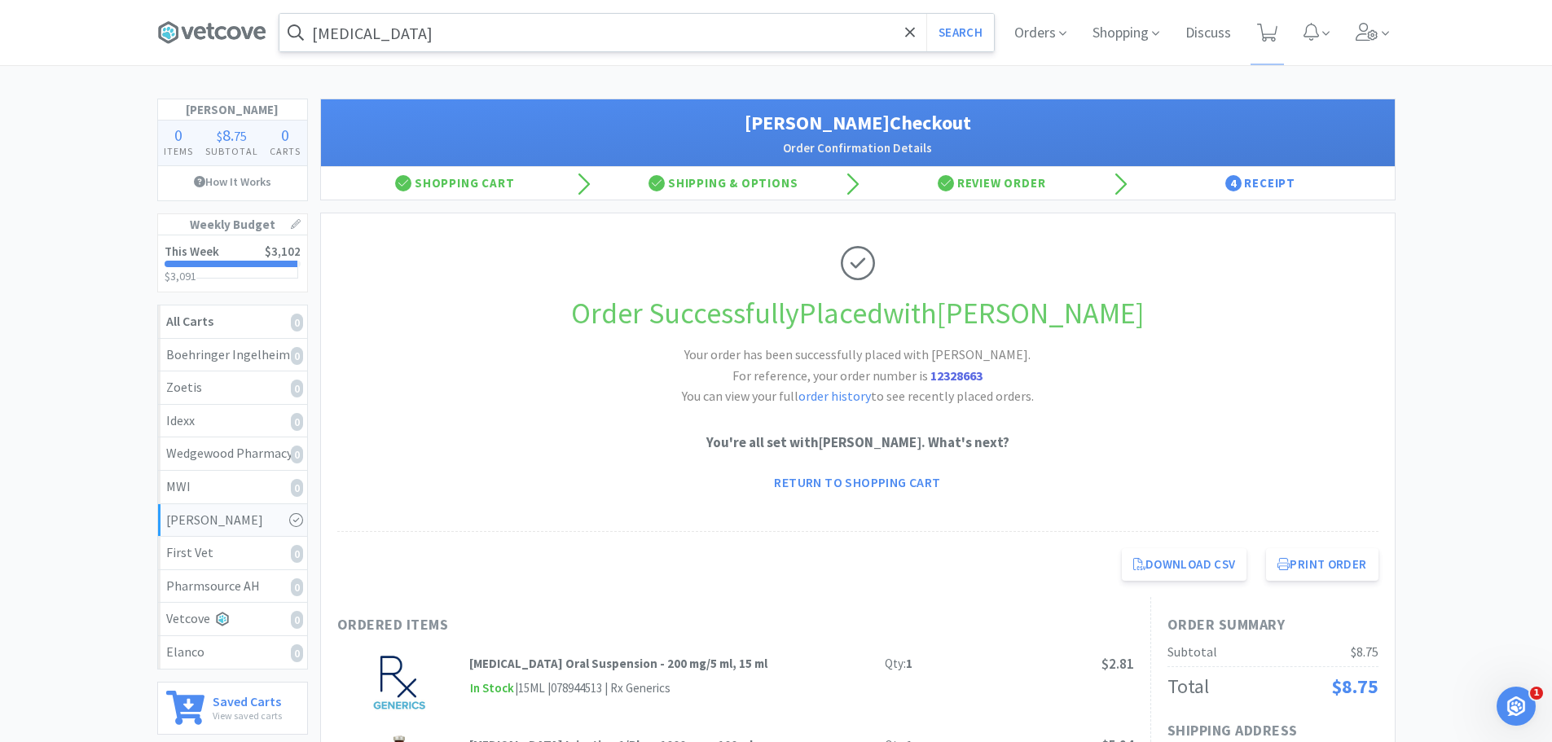
click at [1366, 595] on div "Download CSV Print Order Animal Care Center of Pearisburg Direct Checkout for P…" at bounding box center [858, 564] width 1074 height 65
click at [1348, 567] on button "Print Order" at bounding box center [1322, 564] width 112 height 33
click at [225, 35] on icon at bounding box center [211, 32] width 109 height 24
